Goal: Transaction & Acquisition: Purchase product/service

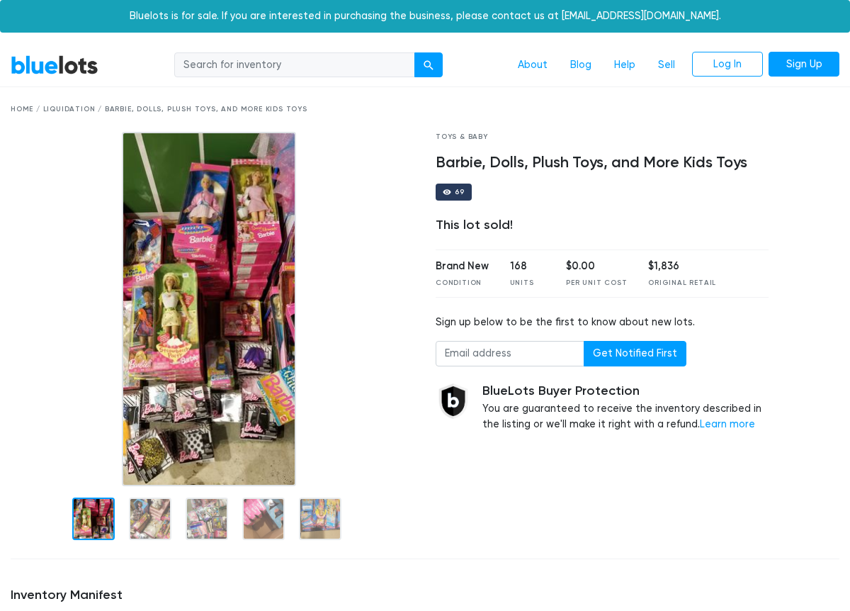
click at [55, 57] on link "BlueLots" at bounding box center [55, 65] width 88 height 21
click at [73, 112] on div "Home / Liquidation / Barbie, Dolls, Plush Toys, and More Kids Toys" at bounding box center [425, 109] width 829 height 11
click at [81, 106] on div "Home / Liquidation / Barbie, Dolls, Plush Toys, and More Kids Toys" at bounding box center [425, 109] width 829 height 11
click at [69, 62] on link "BlueLots" at bounding box center [55, 65] width 88 height 21
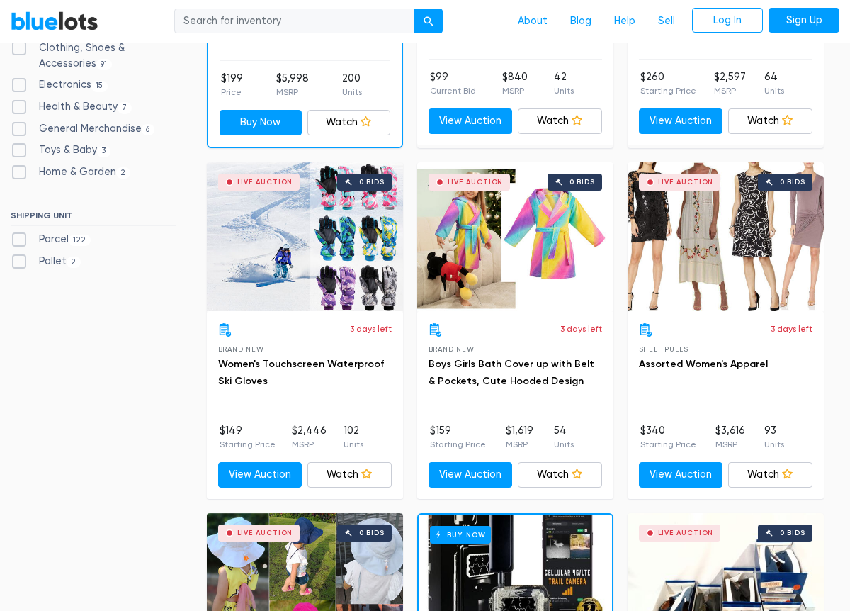
scroll to position [383, 0]
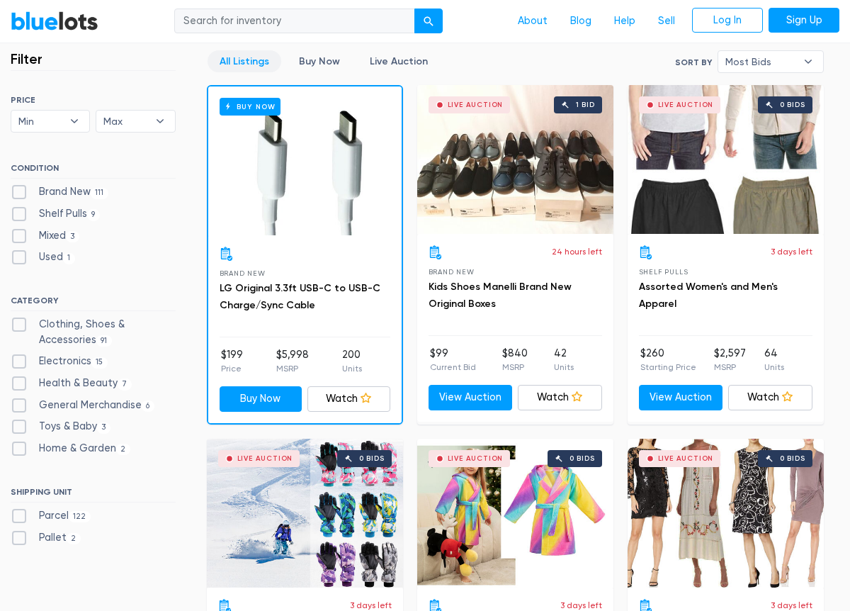
click at [21, 426] on label "Toys & Baby 3" at bounding box center [61, 427] width 100 height 16
click at [20, 426] on Baby"] "Toys & Baby 3" at bounding box center [15, 423] width 9 height 9
checkbox Baby"] "true"
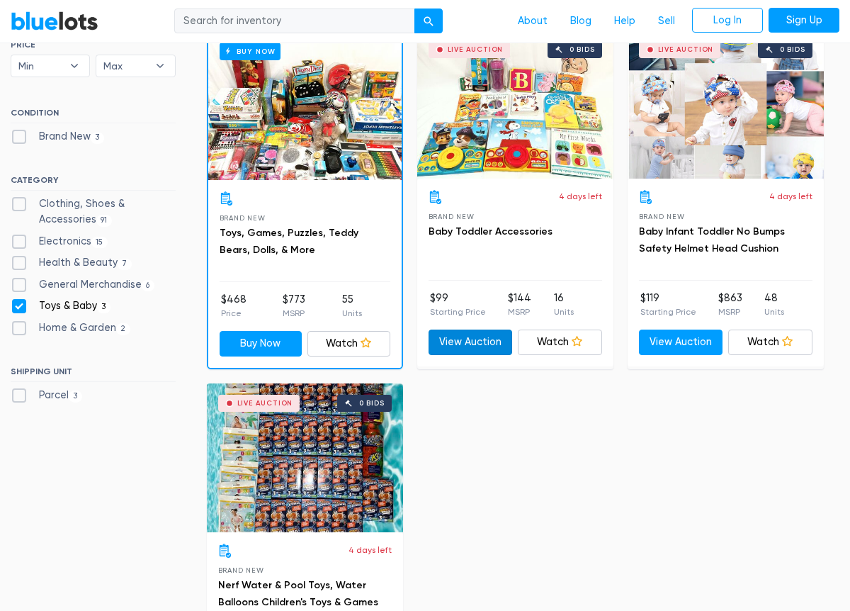
scroll to position [458, 0]
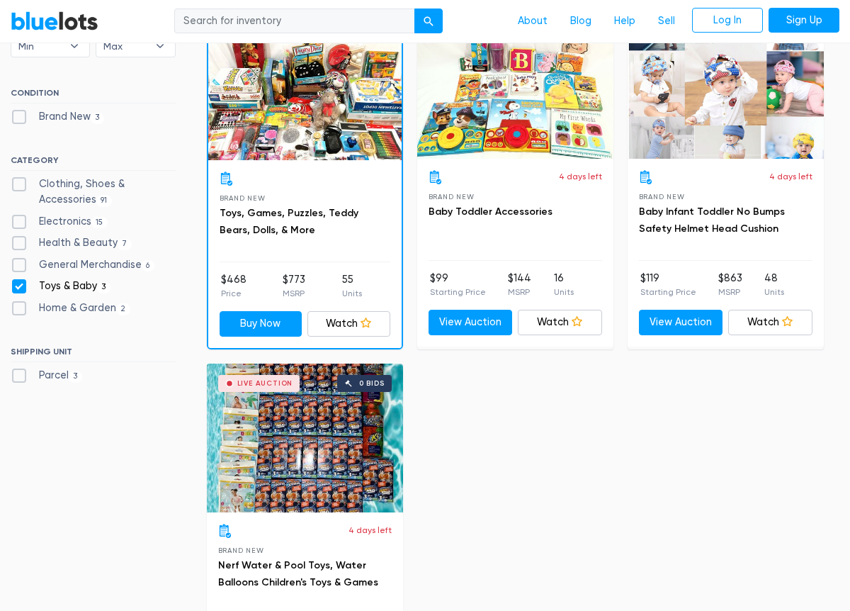
click at [330, 122] on div "Buy Now" at bounding box center [304, 85] width 193 height 149
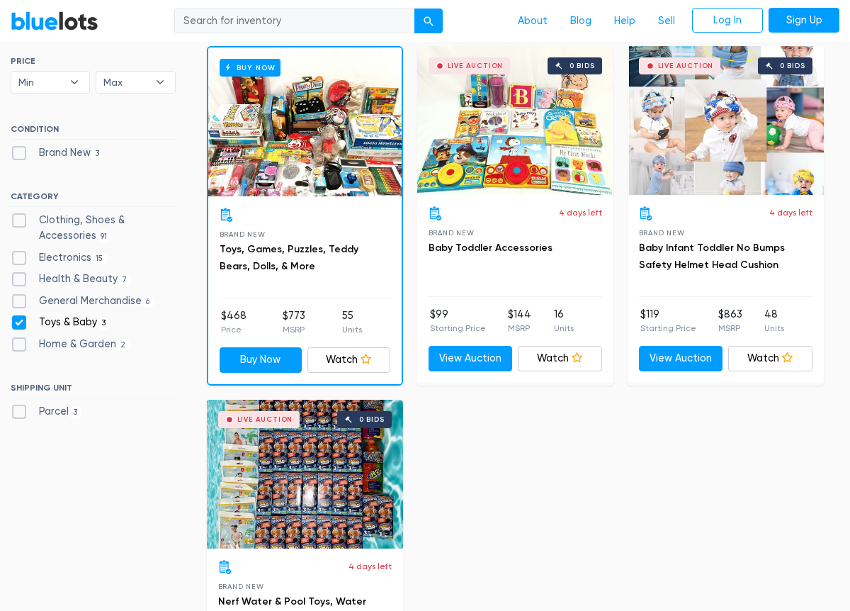
scroll to position [394, 0]
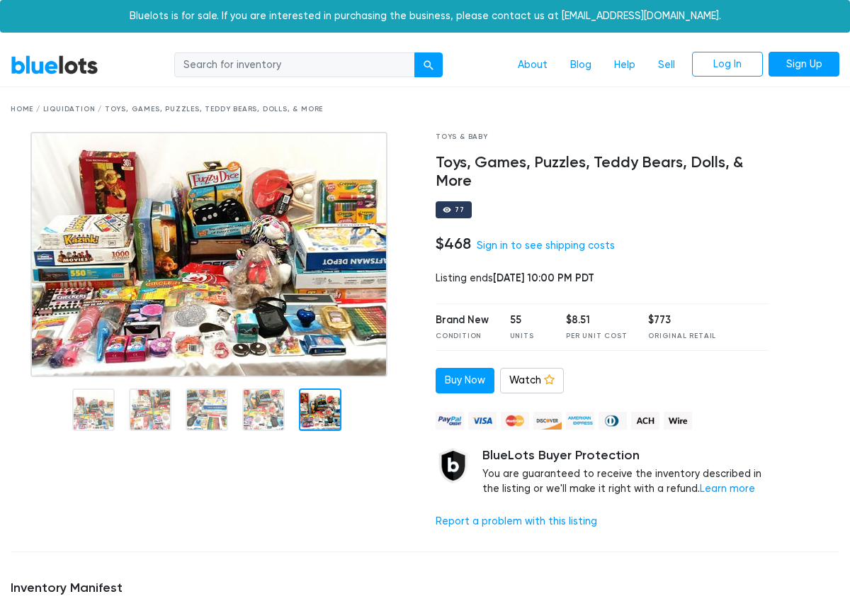
click at [109, 167] on img at bounding box center [208, 254] width 357 height 245
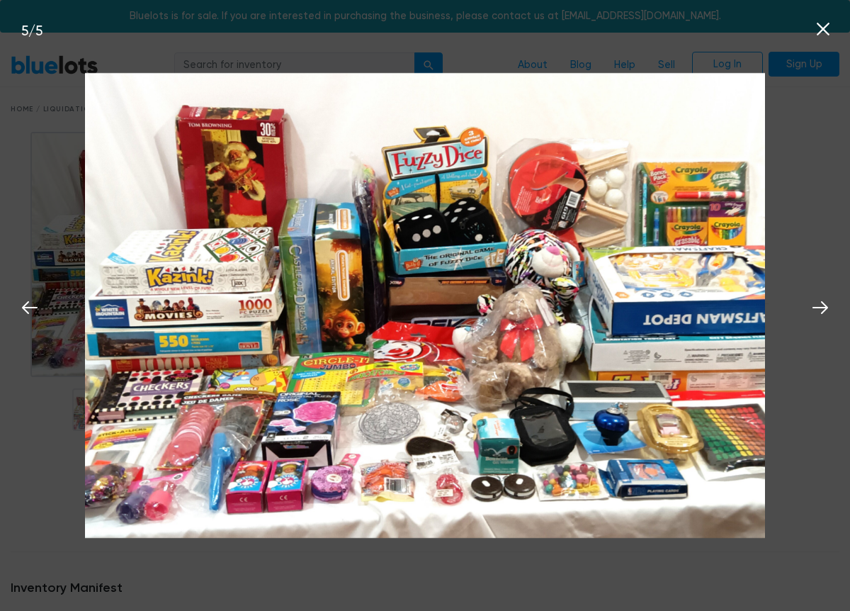
click at [821, 23] on icon at bounding box center [823, 28] width 21 height 21
